Goal: Task Accomplishment & Management: Use online tool/utility

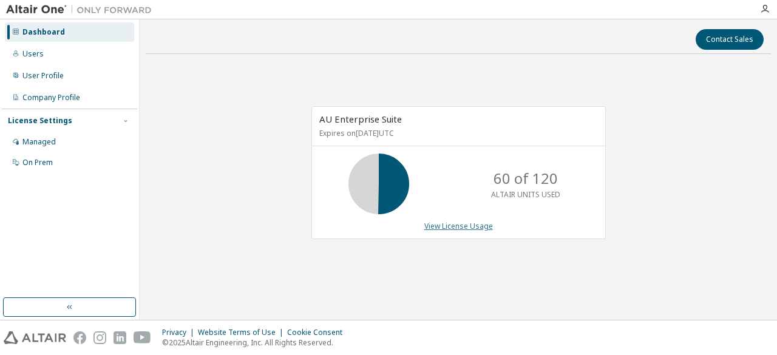
click at [442, 222] on link "View License Usage" at bounding box center [459, 226] width 69 height 10
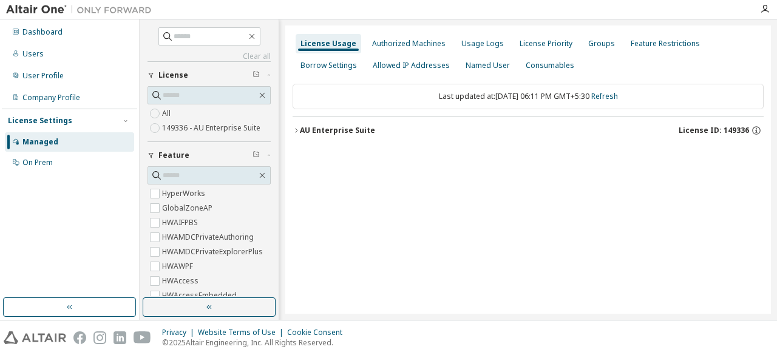
click at [296, 129] on icon "button" at bounding box center [296, 130] width 2 height 4
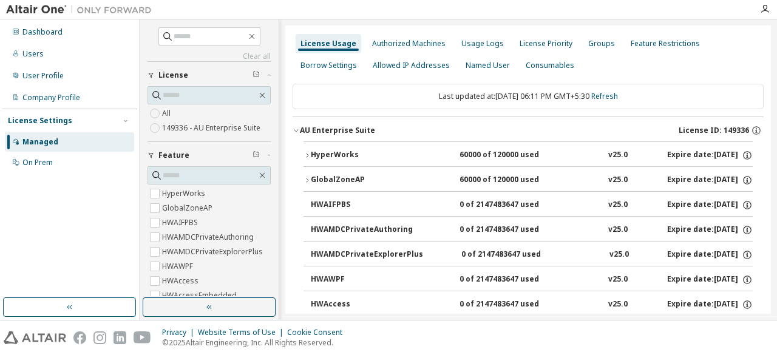
click at [316, 155] on div "HyperWorks" at bounding box center [365, 155] width 109 height 11
